Goal: Transaction & Acquisition: Purchase product/service

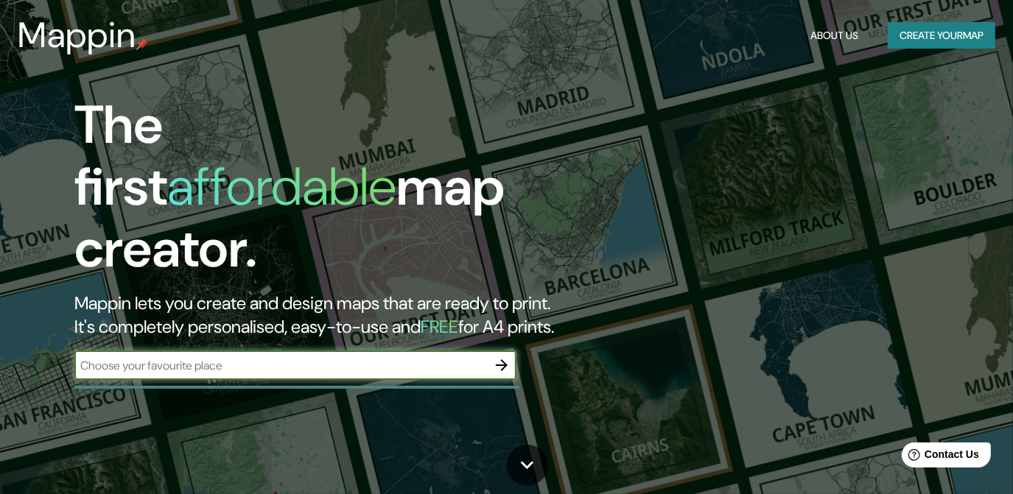
click at [463, 357] on input "text" at bounding box center [280, 365] width 412 height 17
type input "iztapalapa"
click at [505, 356] on icon "button" at bounding box center [502, 365] width 18 height 18
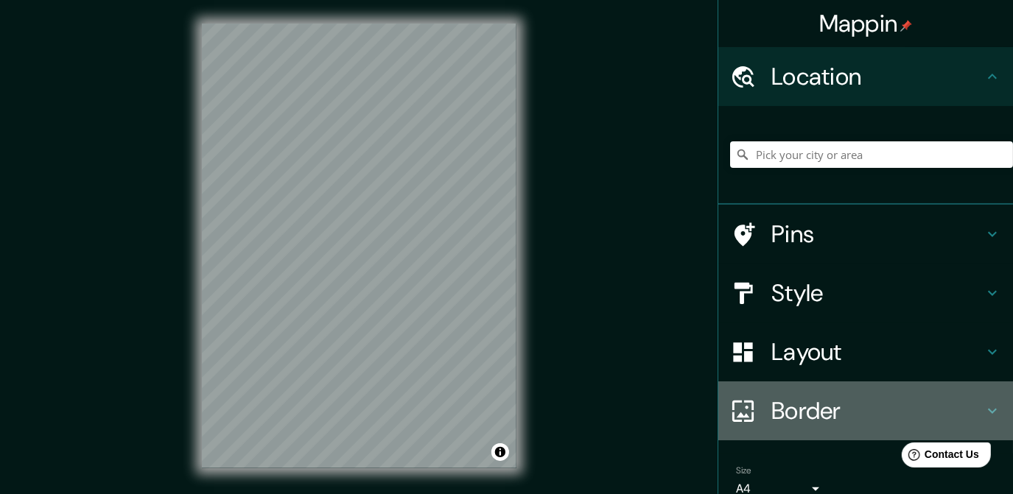
click at [817, 425] on h4 "Border" at bounding box center [877, 410] width 212 height 29
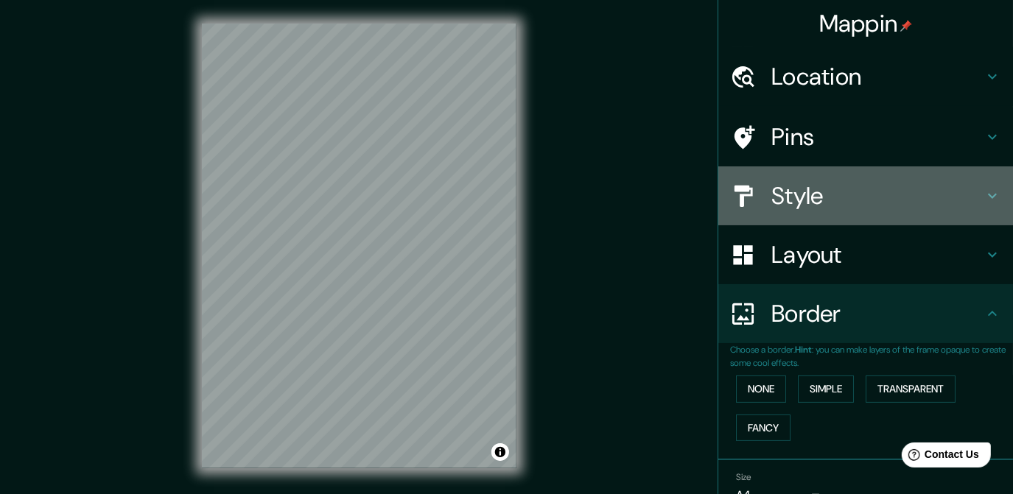
click at [786, 168] on div "Style" at bounding box center [865, 195] width 295 height 59
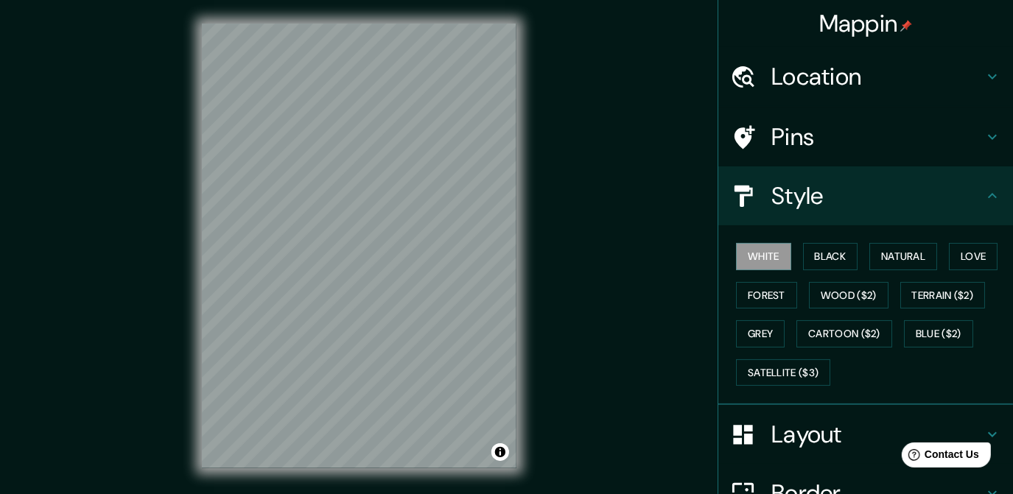
scroll to position [148, 0]
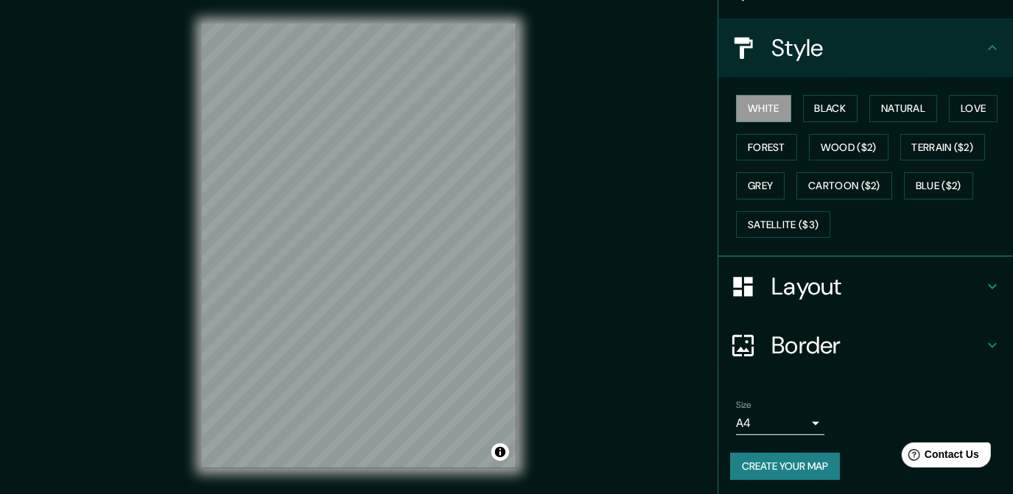
click at [752, 435] on div "Size A4 single" at bounding box center [865, 417] width 271 height 47
click at [751, 429] on body "Mappin Location Pins Style White Black Natural Love Forest Wood ($2) Terrain ($…" at bounding box center [506, 247] width 1013 height 494
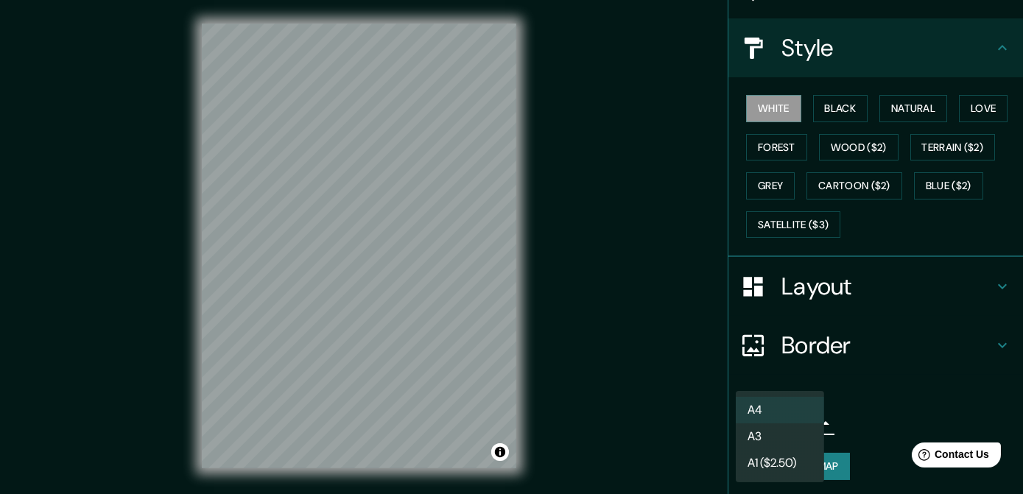
click at [899, 407] on div at bounding box center [511, 247] width 1023 height 494
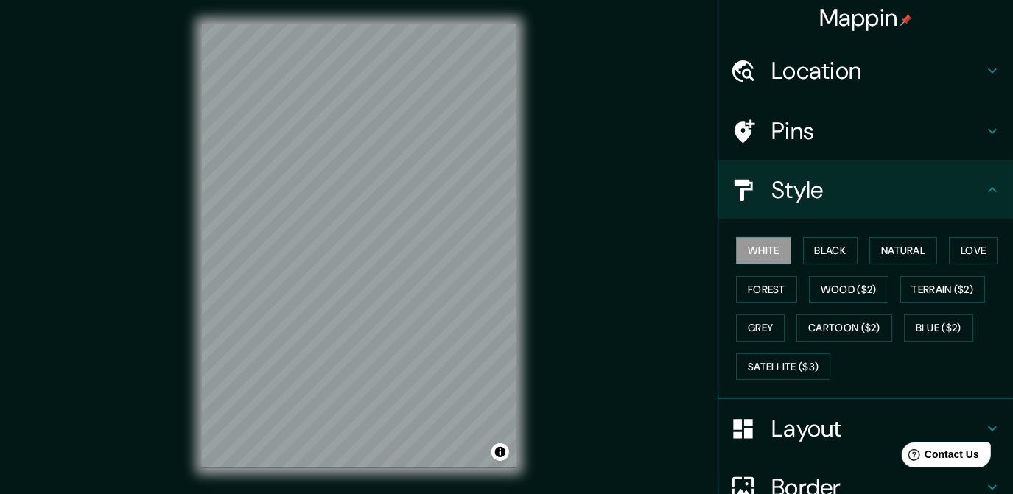
scroll to position [0, 0]
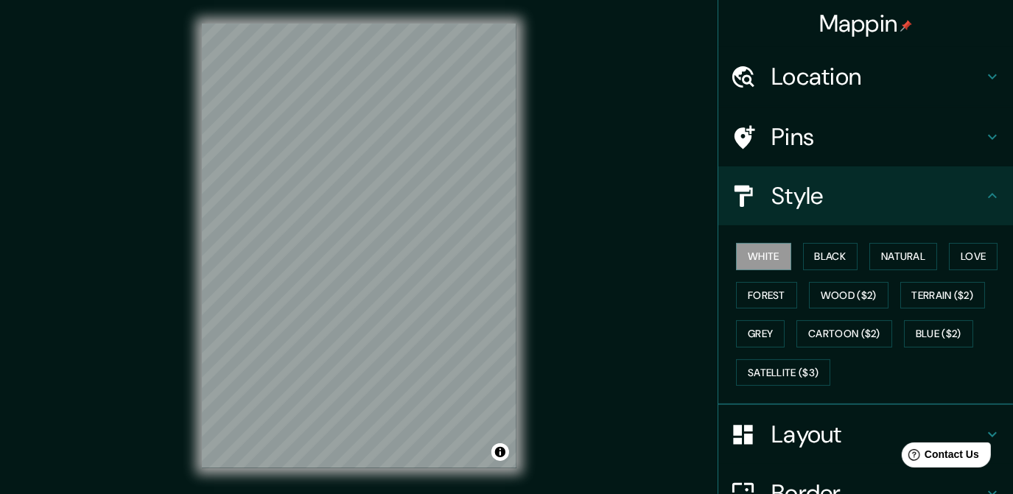
click at [952, 152] on div "Pins" at bounding box center [865, 137] width 295 height 59
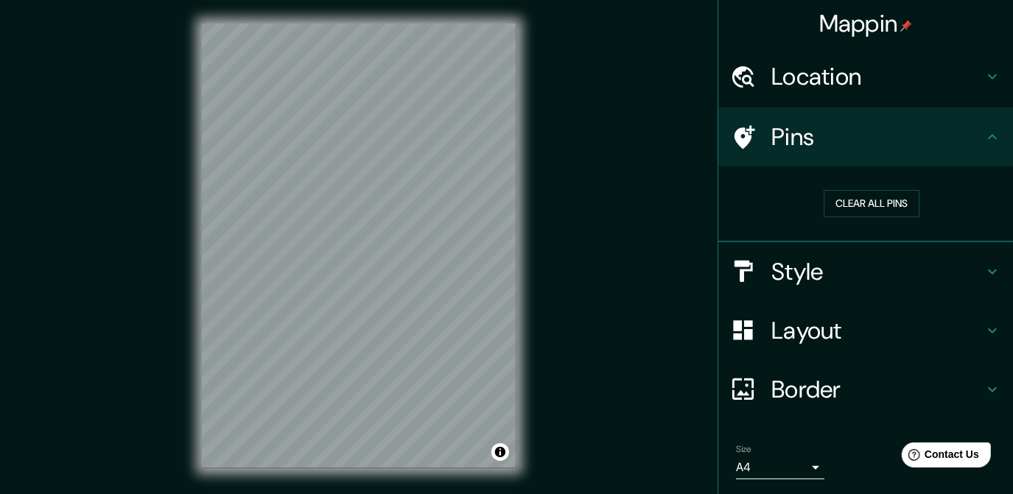
click at [958, 85] on h4 "Location" at bounding box center [877, 76] width 212 height 29
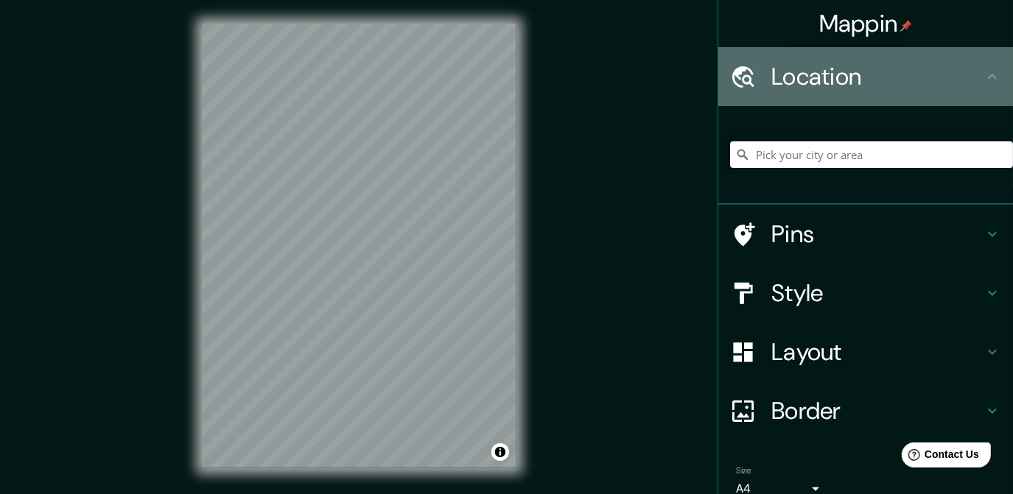
click at [958, 85] on h4 "Location" at bounding box center [877, 76] width 212 height 29
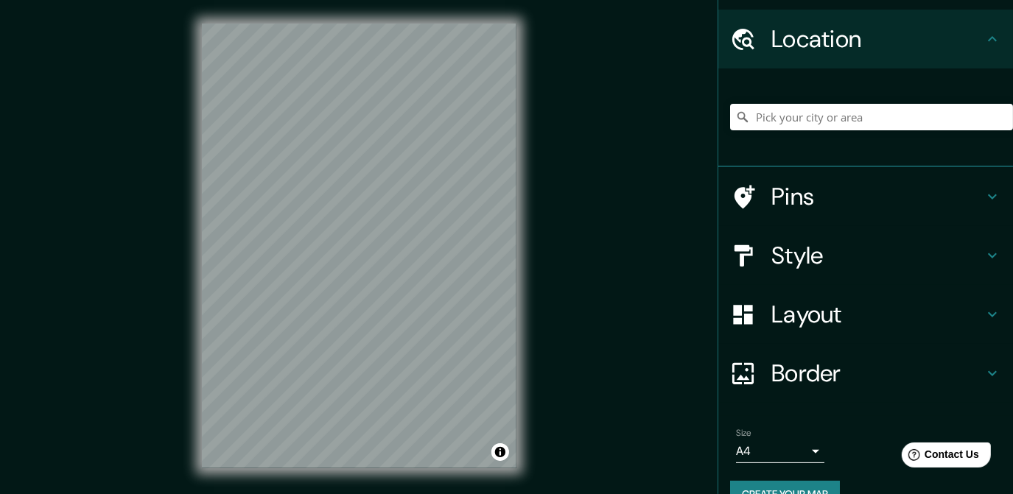
scroll to position [66, 0]
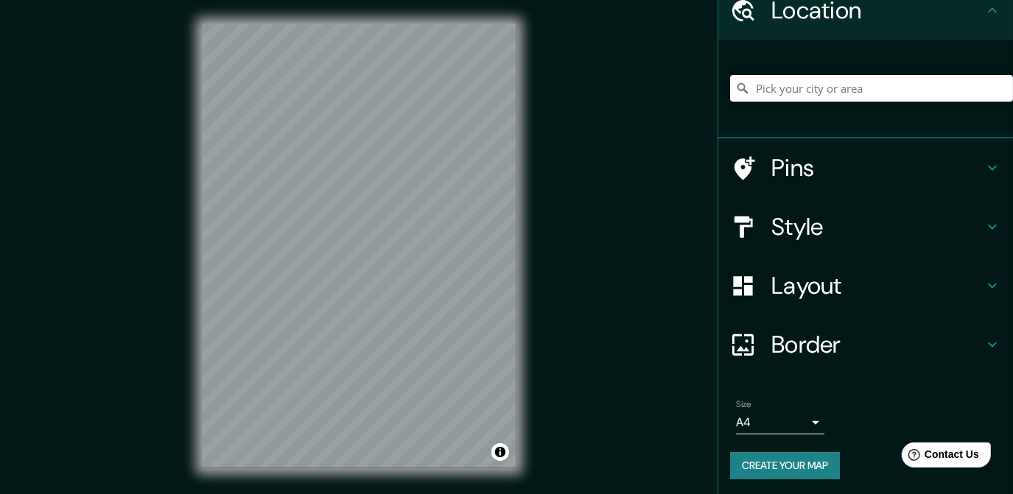
click at [797, 429] on body "Mappin Location Pins Style Layout Border Choose a border. Hint : you can make l…" at bounding box center [506, 247] width 1013 height 494
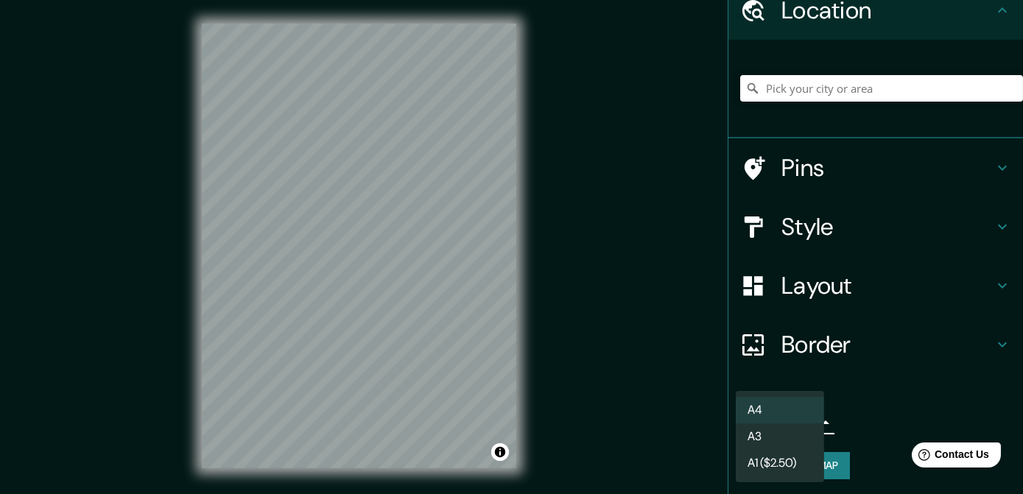
click at [851, 429] on div at bounding box center [511, 247] width 1023 height 494
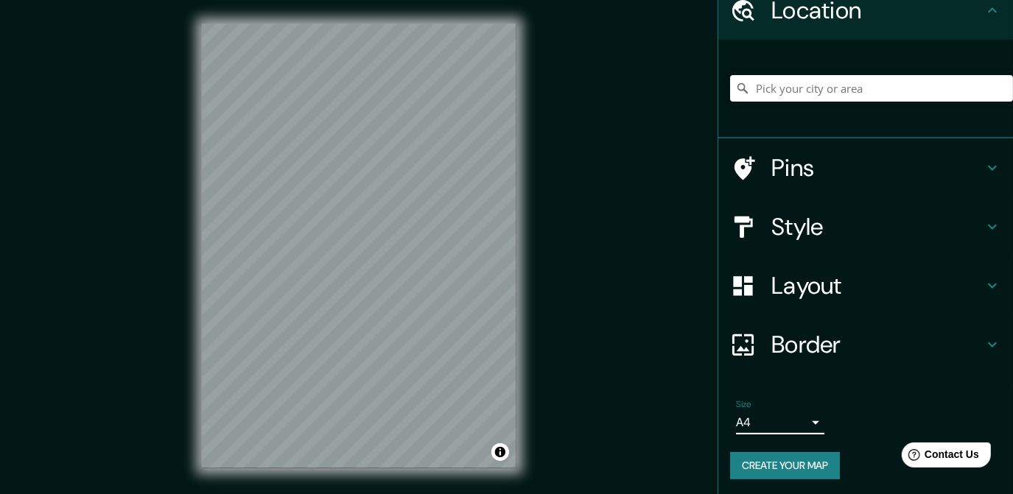
click at [767, 432] on body "Mappin Location Pins Style Layout Border Choose a border. Hint : you can make l…" at bounding box center [506, 247] width 1013 height 494
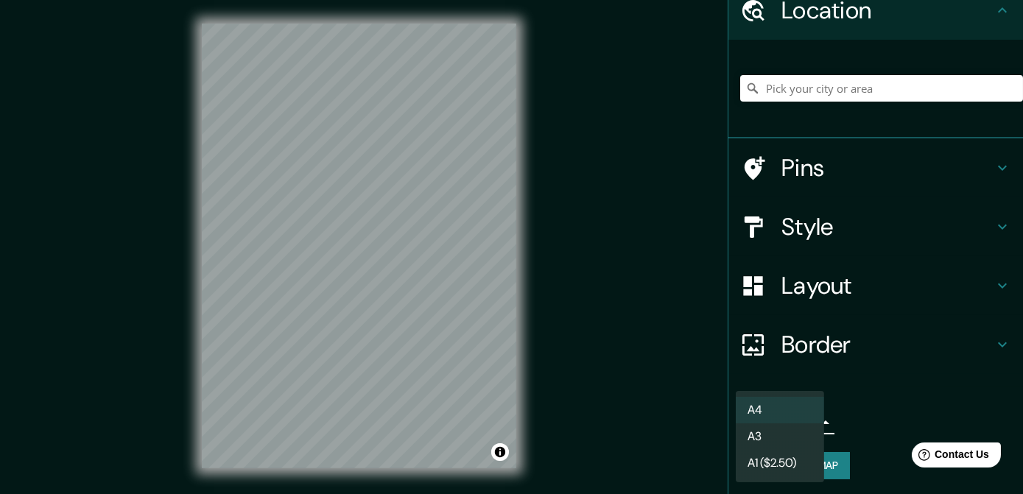
click at [773, 440] on li "A3" at bounding box center [780, 437] width 88 height 27
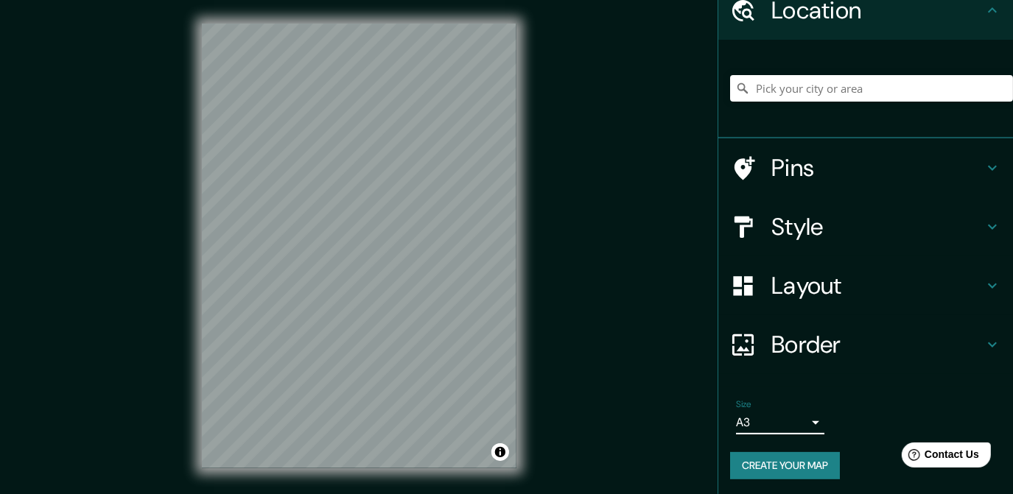
click at [774, 432] on body "Mappin Location Pins Style Layout Border Choose a border. Hint : you can make l…" at bounding box center [506, 247] width 1013 height 494
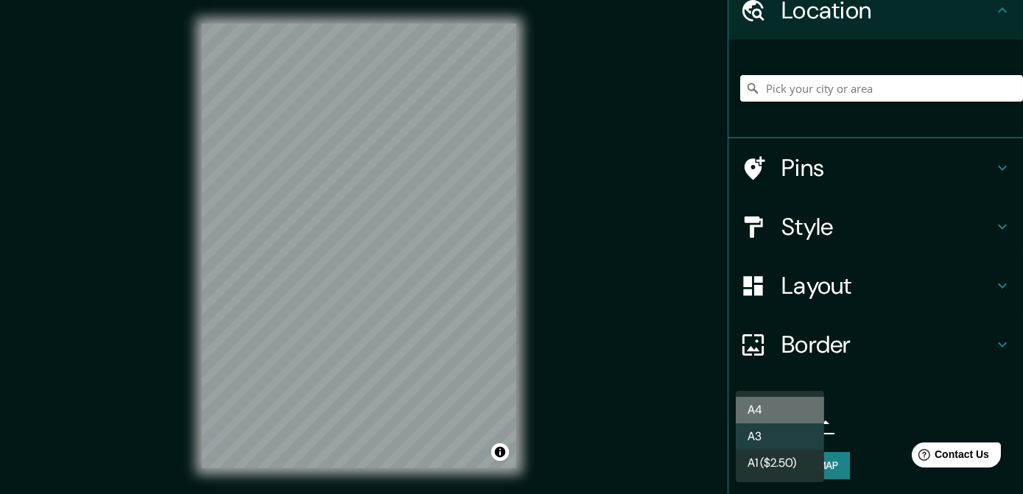
click at [774, 398] on li "A4" at bounding box center [780, 410] width 88 height 27
type input "single"
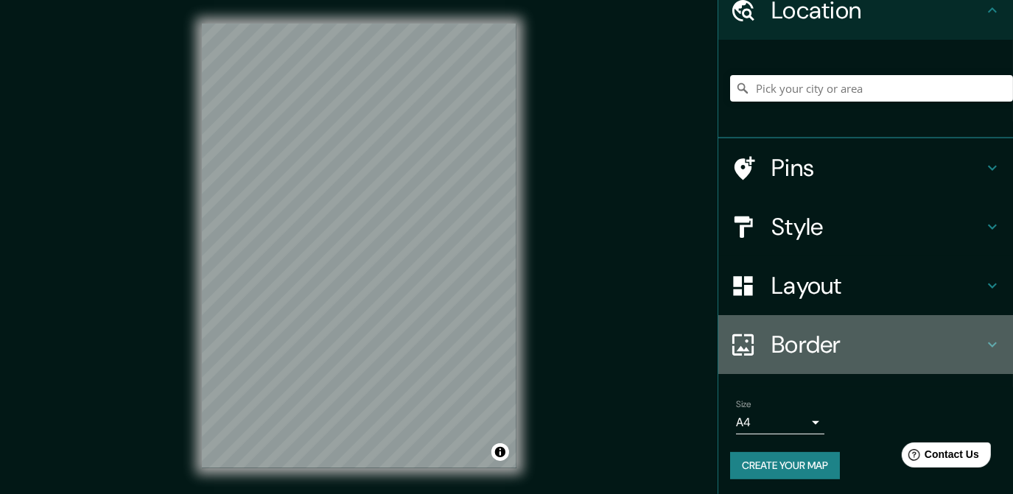
click at [832, 351] on h4 "Border" at bounding box center [877, 344] width 212 height 29
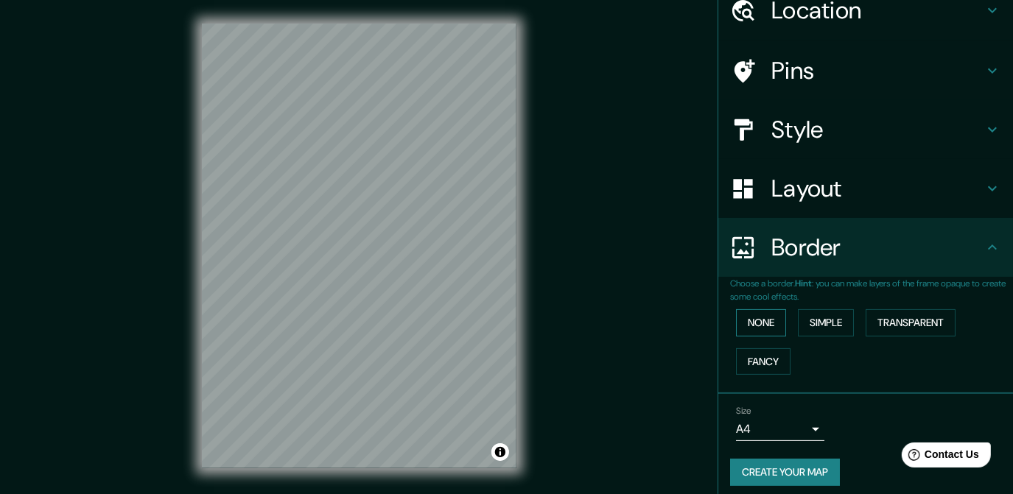
click at [751, 319] on button "None" at bounding box center [761, 322] width 50 height 27
click at [834, 315] on button "Simple" at bounding box center [826, 322] width 56 height 27
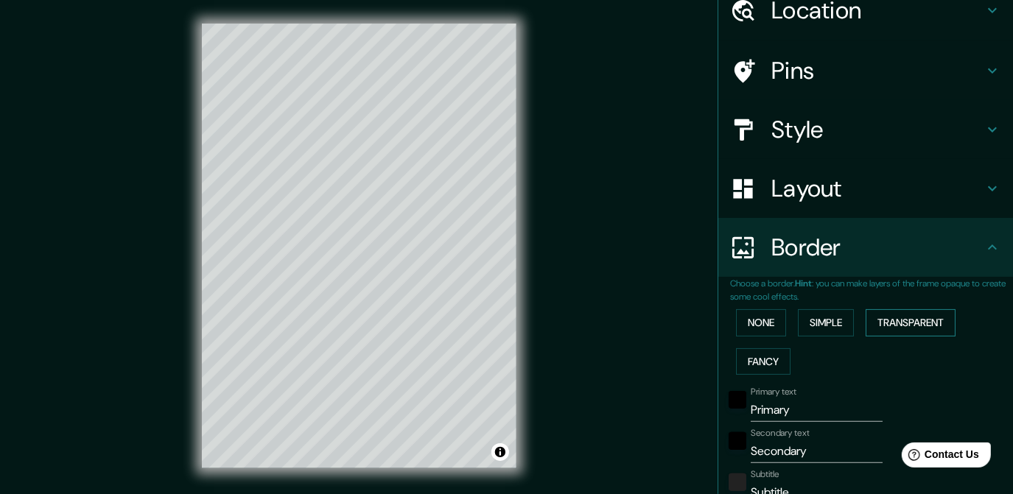
click at [899, 319] on button "Transparent" at bounding box center [910, 322] width 90 height 27
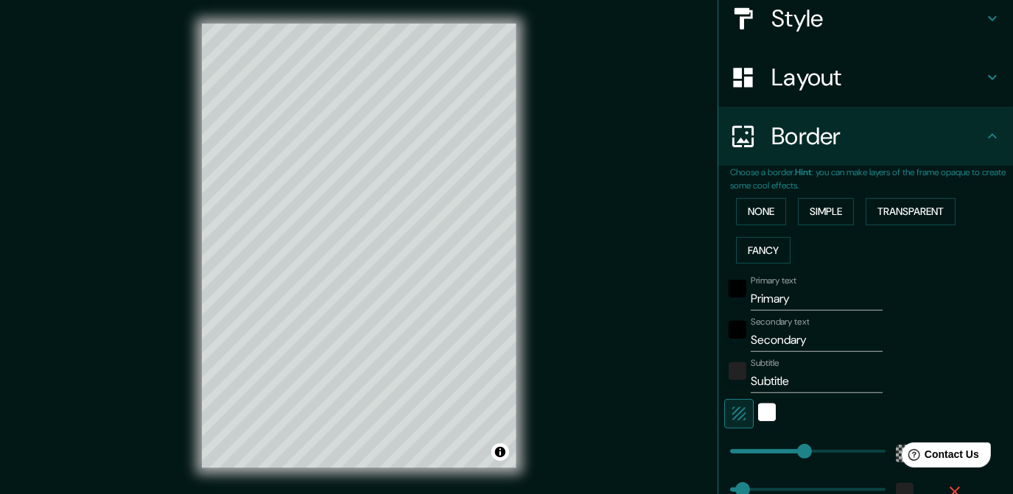
scroll to position [200, 0]
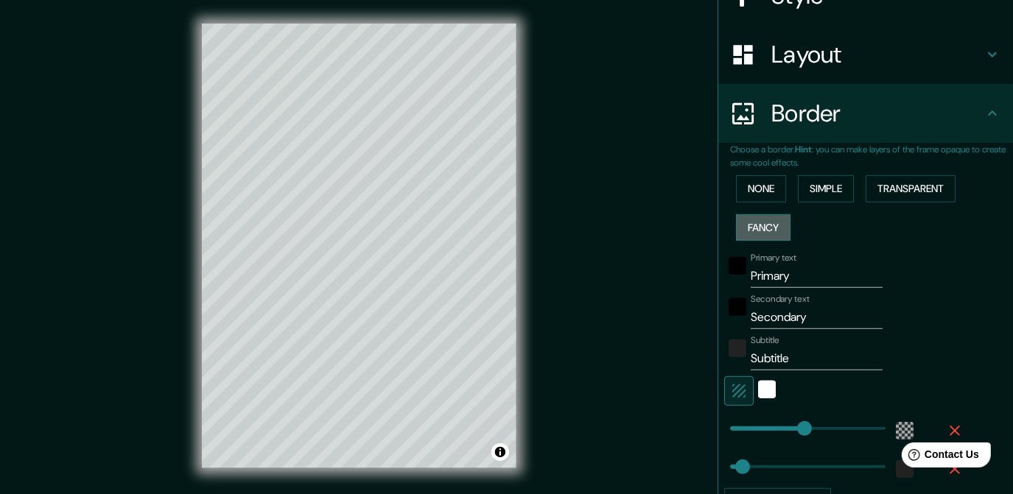
click at [747, 214] on button "Fancy" at bounding box center [763, 227] width 55 height 27
click at [805, 191] on button "Simple" at bounding box center [826, 188] width 56 height 27
click at [761, 197] on button "None" at bounding box center [761, 188] width 50 height 27
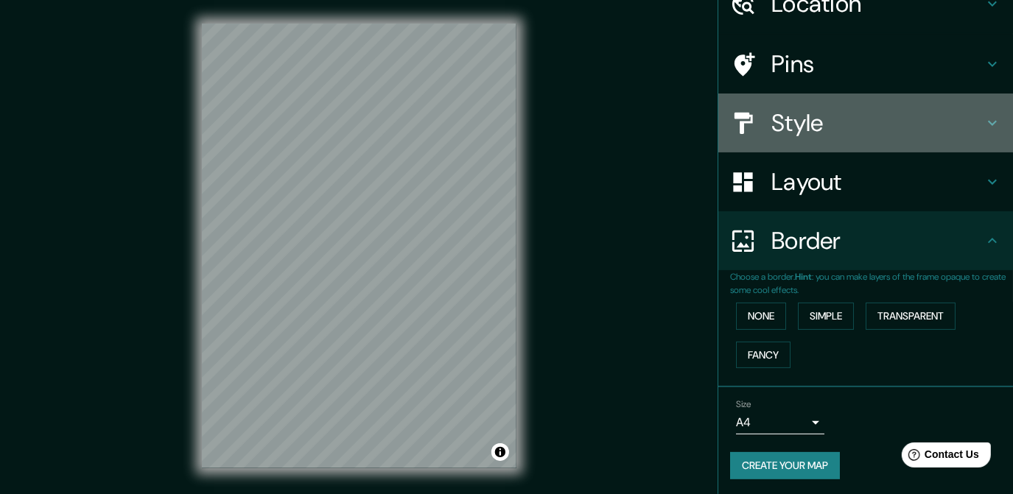
click at [809, 127] on h4 "Style" at bounding box center [877, 122] width 212 height 29
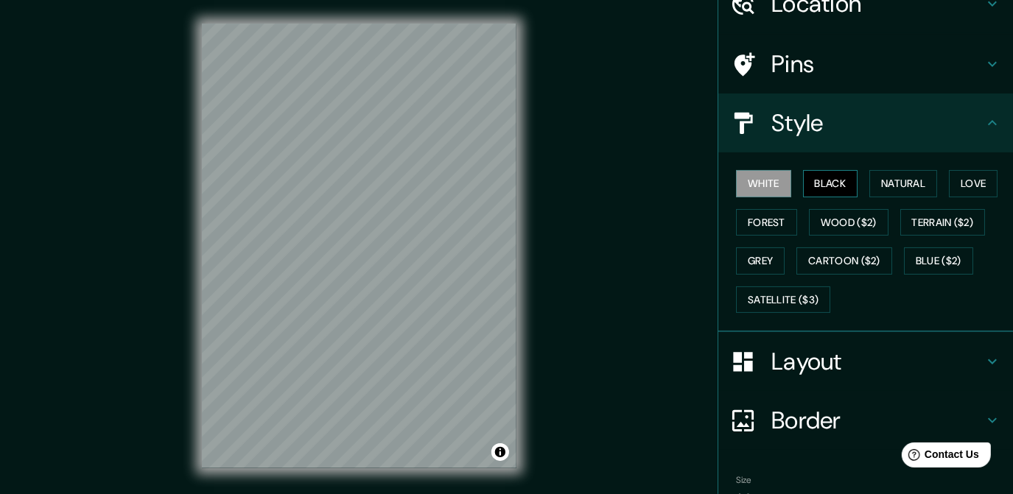
click at [839, 191] on button "Black" at bounding box center [830, 183] width 55 height 27
click at [903, 180] on button "Natural" at bounding box center [903, 183] width 68 height 27
click at [760, 189] on button "White" at bounding box center [763, 183] width 55 height 27
click at [871, 193] on button "Natural" at bounding box center [903, 183] width 68 height 27
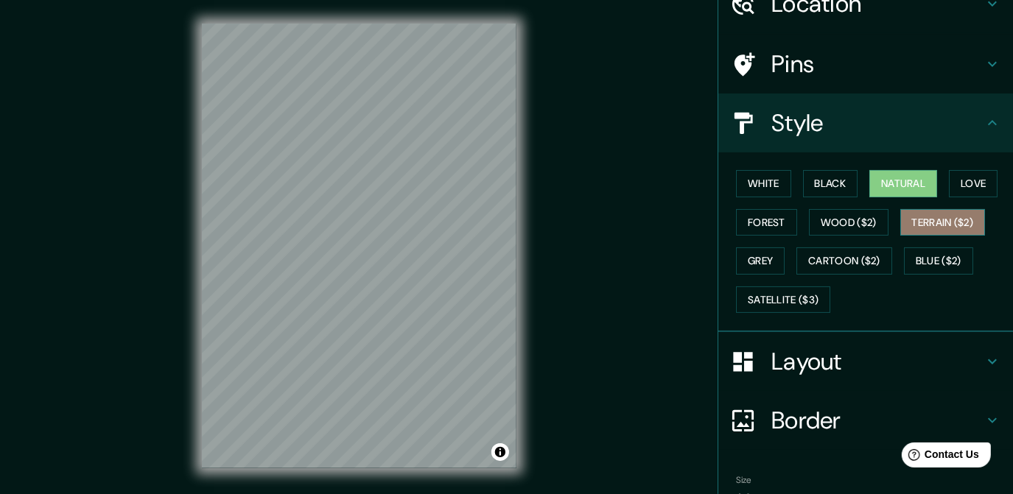
click at [935, 214] on button "Terrain ($2)" at bounding box center [942, 222] width 85 height 27
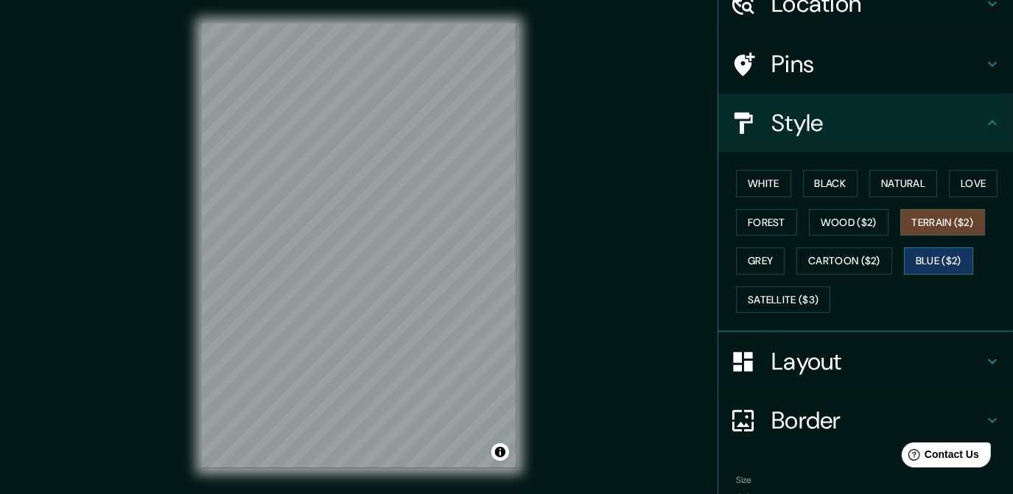
click at [935, 248] on button "Blue ($2)" at bounding box center [938, 260] width 69 height 27
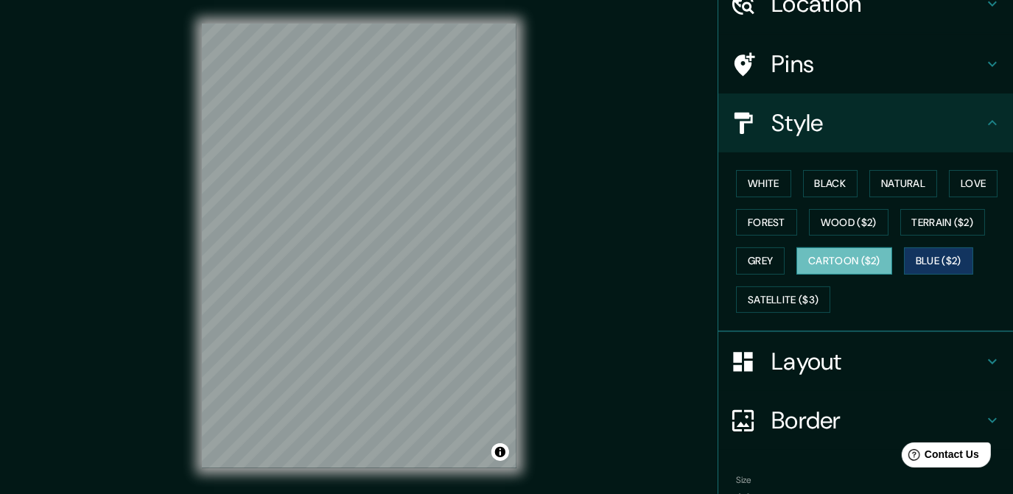
click at [805, 256] on button "Cartoon ($2)" at bounding box center [844, 260] width 96 height 27
click at [940, 242] on div "White Black Natural Love Forest Wood ($2) Terrain ($2) Grey Cartoon ($2) Blue (…" at bounding box center [871, 241] width 283 height 155
click at [938, 254] on button "Blue ($2)" at bounding box center [938, 260] width 69 height 27
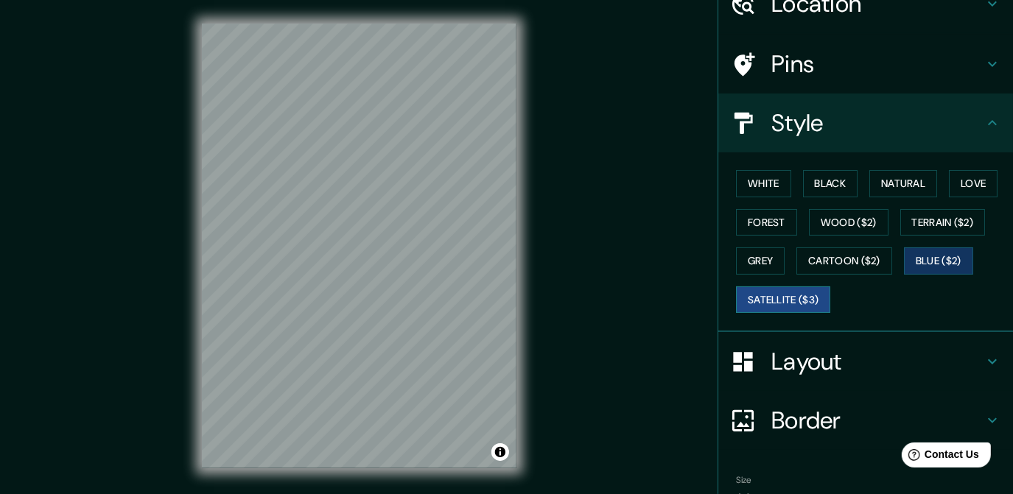
drag, startPoint x: 756, startPoint y: 308, endPoint x: 751, endPoint y: 297, distance: 12.2
click at [756, 307] on button "Satellite ($3)" at bounding box center [783, 300] width 94 height 27
click at [736, 256] on button "Grey" at bounding box center [760, 260] width 49 height 27
click at [788, 287] on button "Satellite ($3)" at bounding box center [783, 300] width 94 height 27
click at [755, 189] on button "White" at bounding box center [763, 183] width 55 height 27
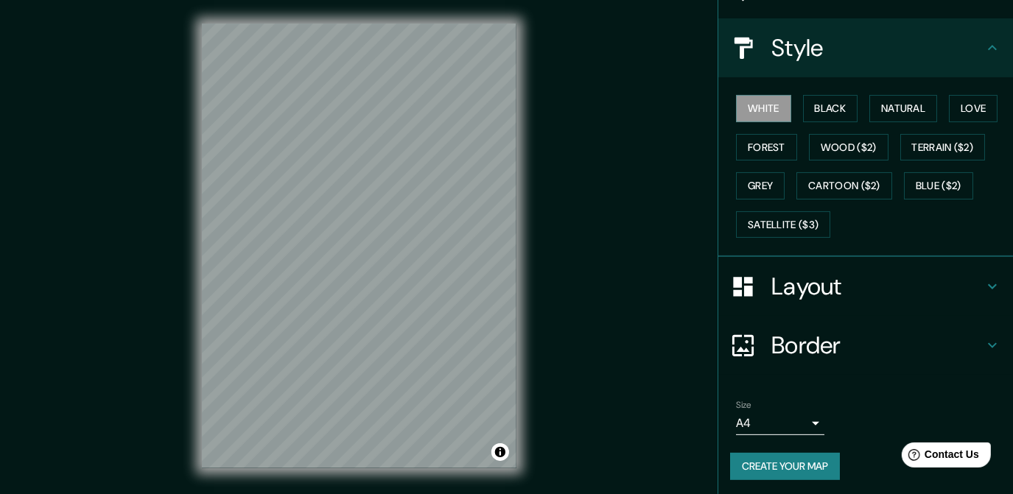
click at [842, 286] on h4 "Layout" at bounding box center [877, 286] width 212 height 29
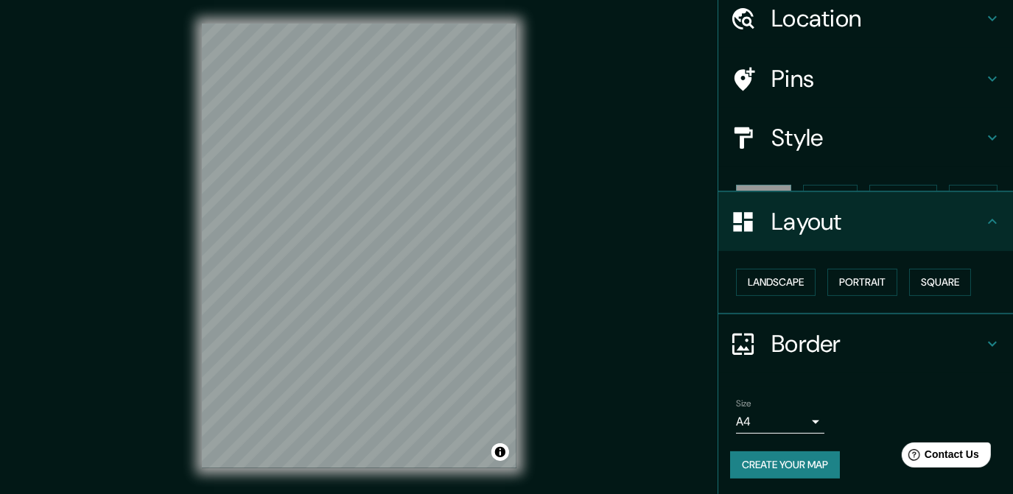
scroll to position [33, 0]
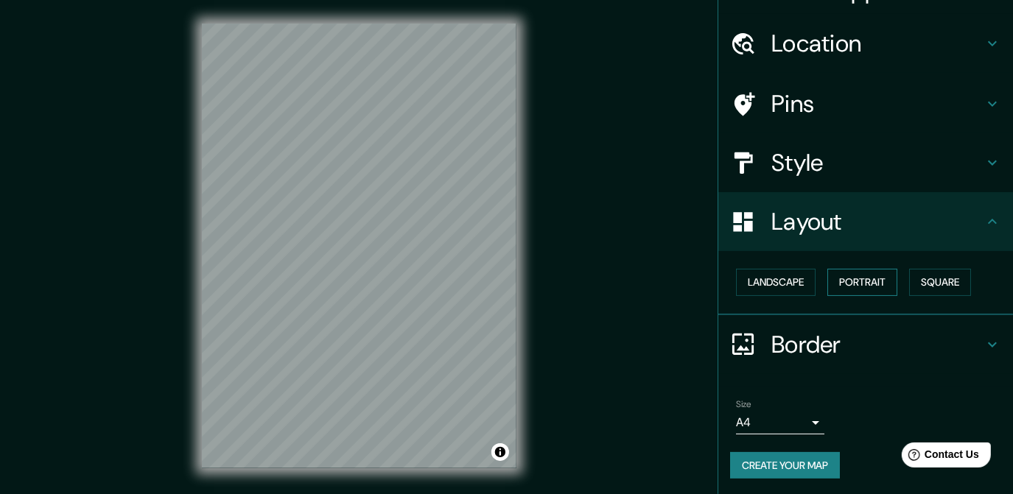
click at [864, 286] on button "Portrait" at bounding box center [862, 282] width 70 height 27
click at [952, 275] on button "Square" at bounding box center [940, 282] width 62 height 27
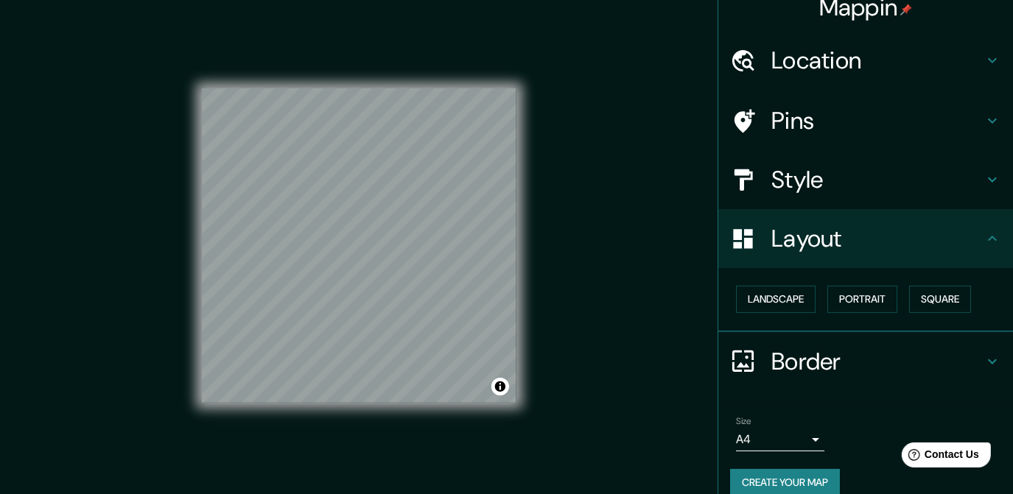
scroll to position [0, 0]
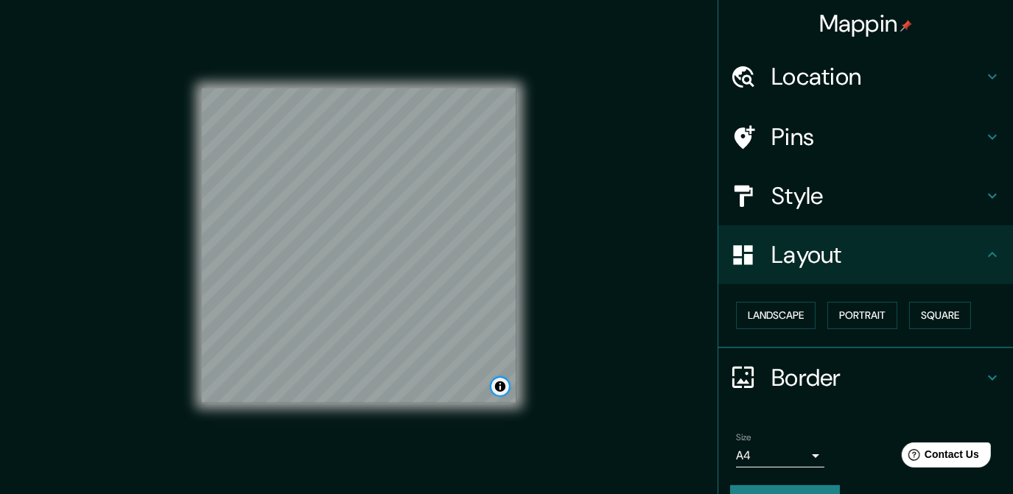
click at [496, 392] on button "Toggle attribution" at bounding box center [500, 387] width 18 height 18
click at [501, 383] on button "Toggle attribution" at bounding box center [500, 387] width 18 height 18
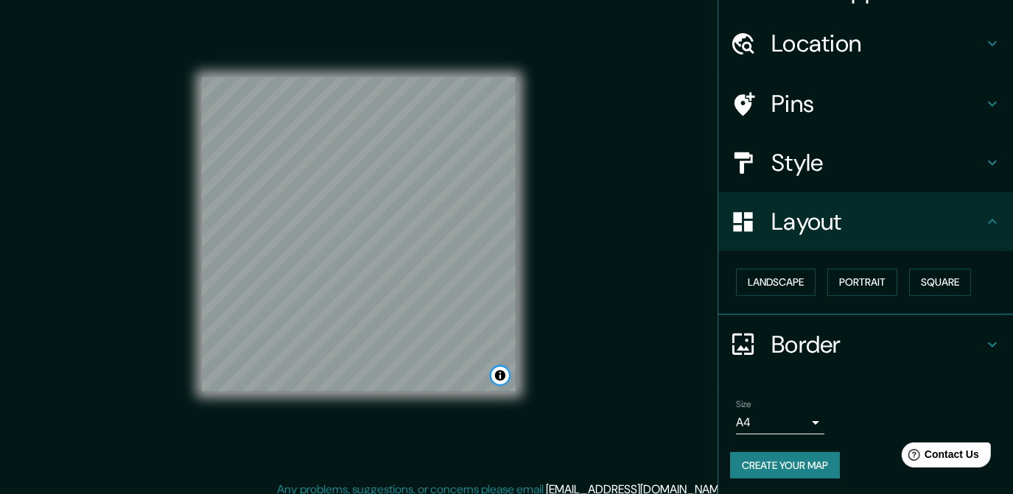
scroll to position [21, 0]
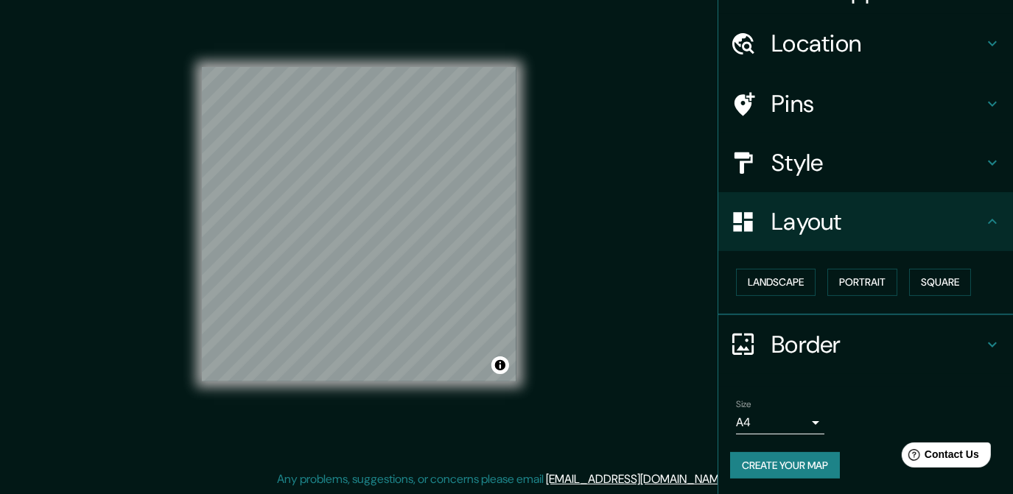
click at [785, 457] on button "Create your map" at bounding box center [785, 465] width 110 height 27
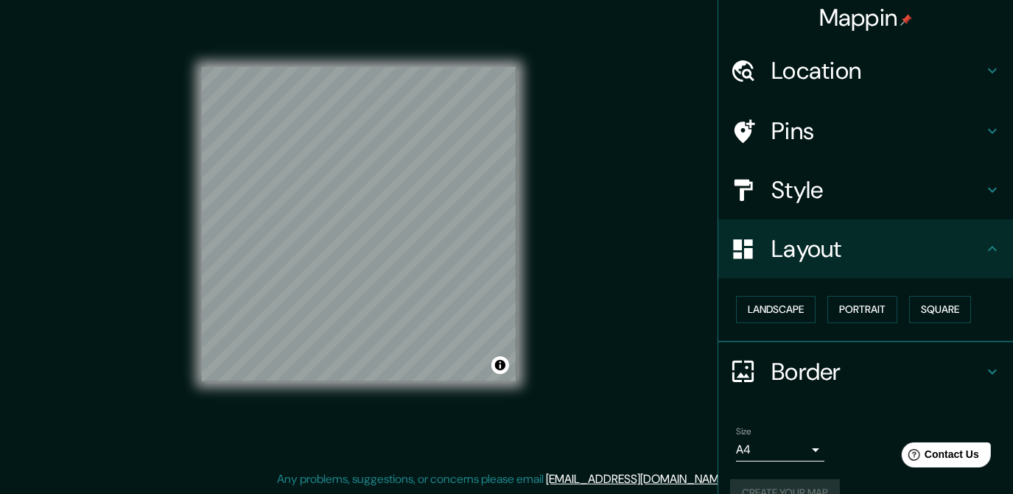
scroll to position [0, 0]
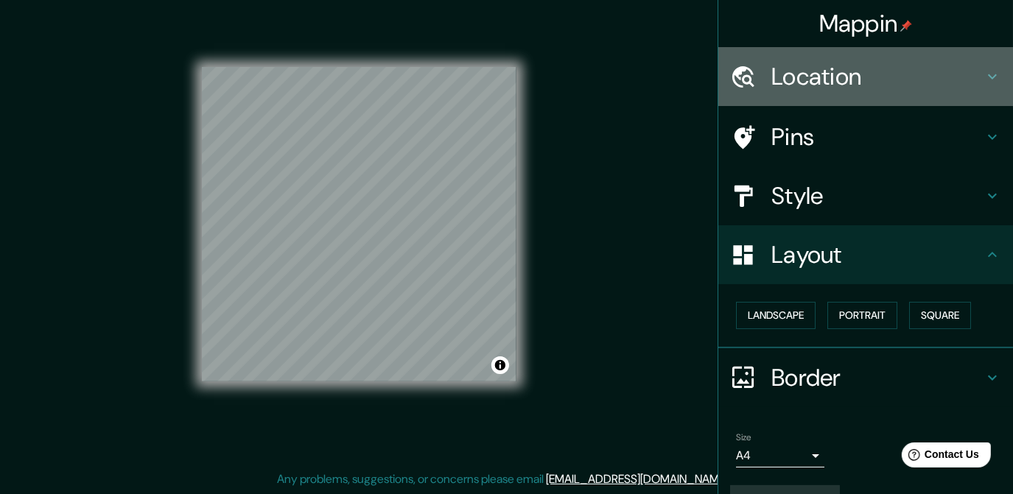
click at [875, 69] on h4 "Location" at bounding box center [877, 76] width 212 height 29
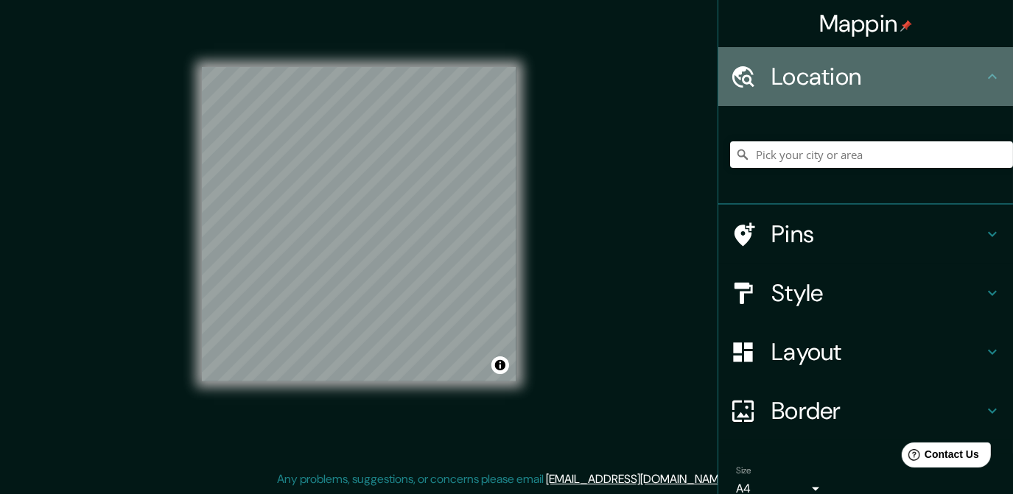
click at [875, 69] on h4 "Location" at bounding box center [877, 76] width 212 height 29
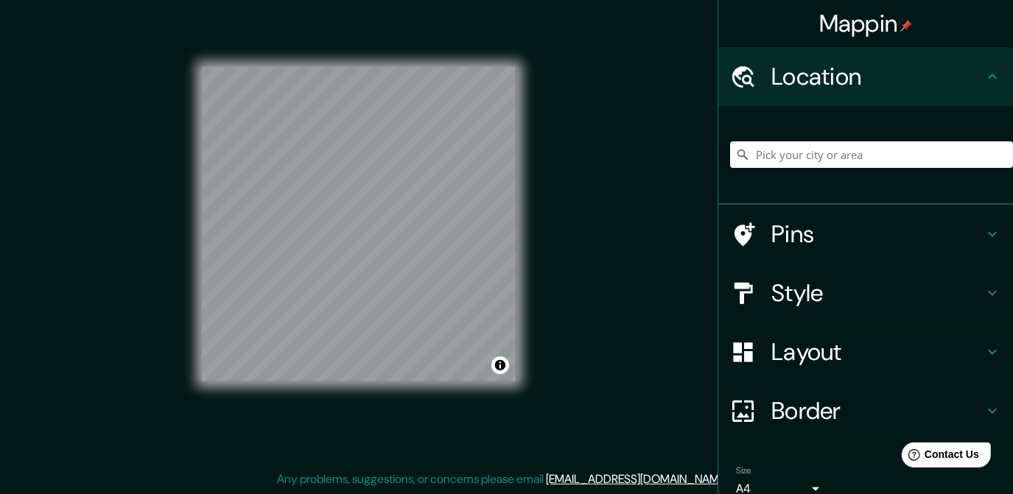
click at [653, 321] on div "Mappin Location Pins Style Layout Border Choose a border. Hint : you can make l…" at bounding box center [506, 237] width 1013 height 516
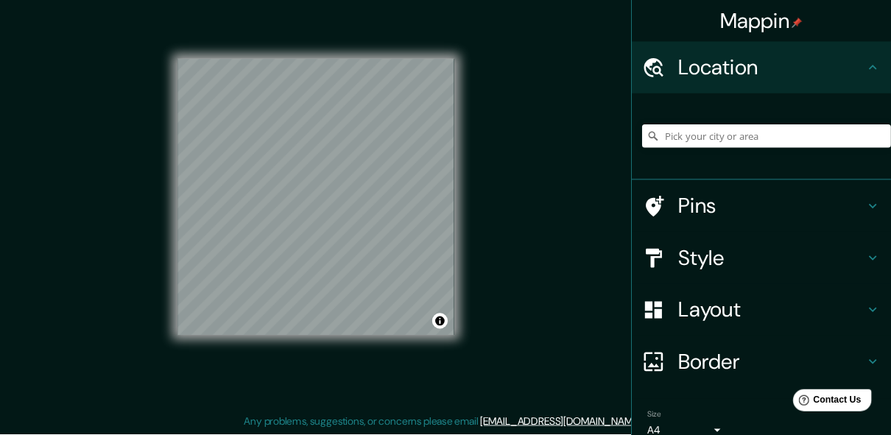
scroll to position [21, 0]
